Goal: Information Seeking & Learning: Check status

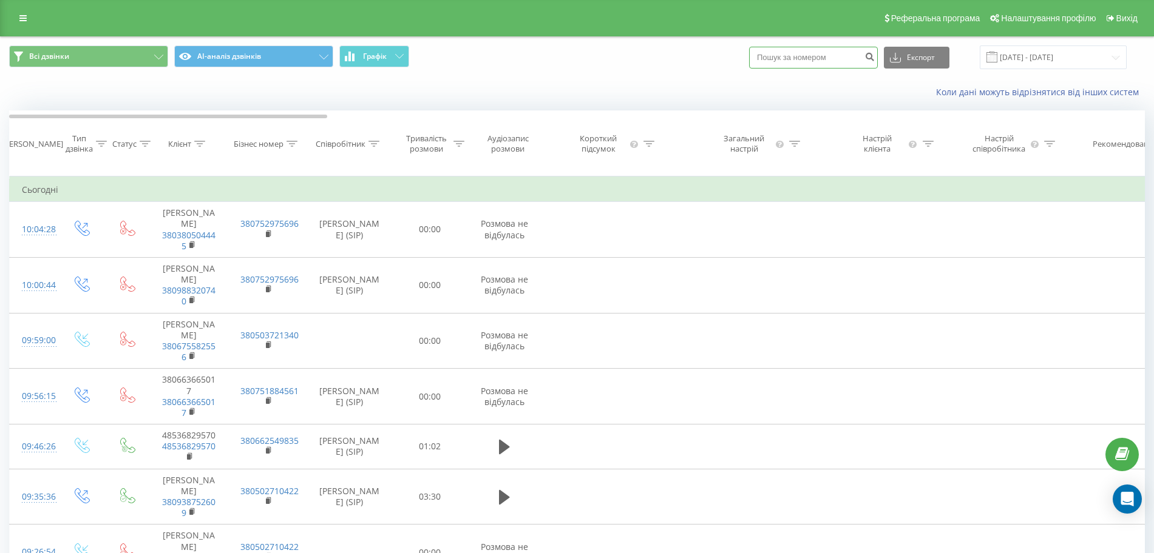
click at [779, 59] on input at bounding box center [813, 58] width 129 height 22
paste input "380732262121"
type input "380732262121"
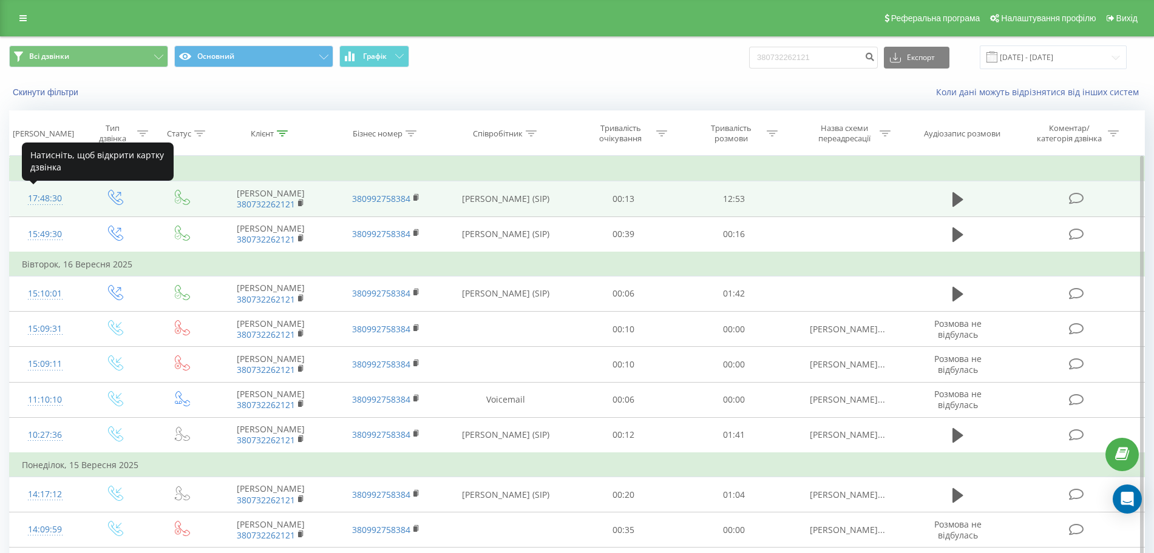
click at [56, 199] on div "17:48:30" at bounding box center [45, 199] width 46 height 24
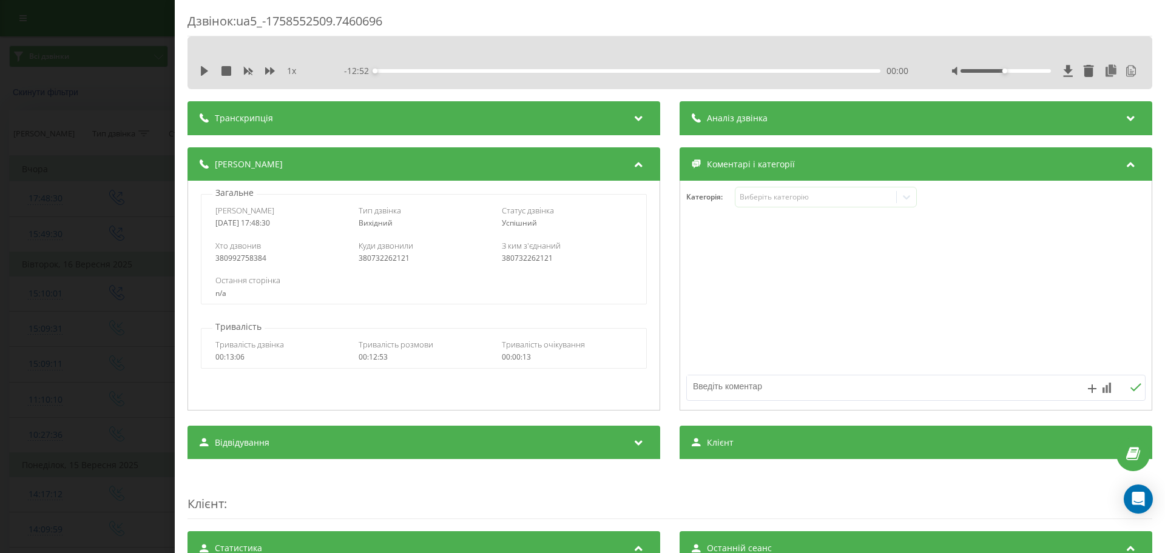
click at [765, 112] on div "Аналіз дзвінка" at bounding box center [916, 118] width 473 height 34
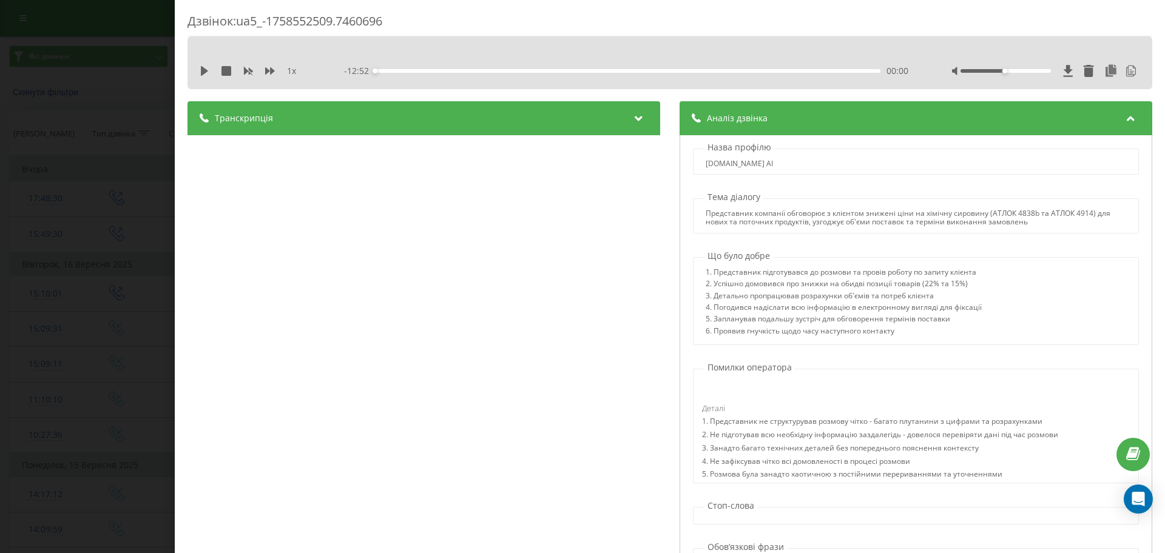
click at [1132, 109] on div "Аналіз дзвінка" at bounding box center [916, 118] width 473 height 34
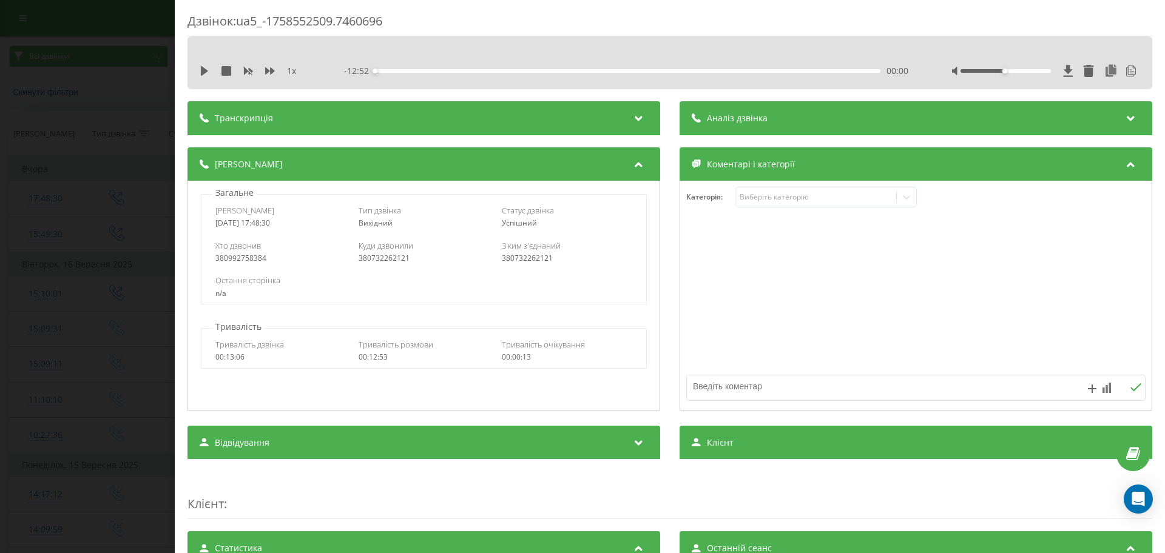
click at [126, 184] on div "Дзвінок : ua5_-1758552509.7460696 1 x - 12:52 00:00 00:00 Транскрипція 00:00 Ал…" at bounding box center [582, 276] width 1165 height 553
